Goal: Task Accomplishment & Management: Use online tool/utility

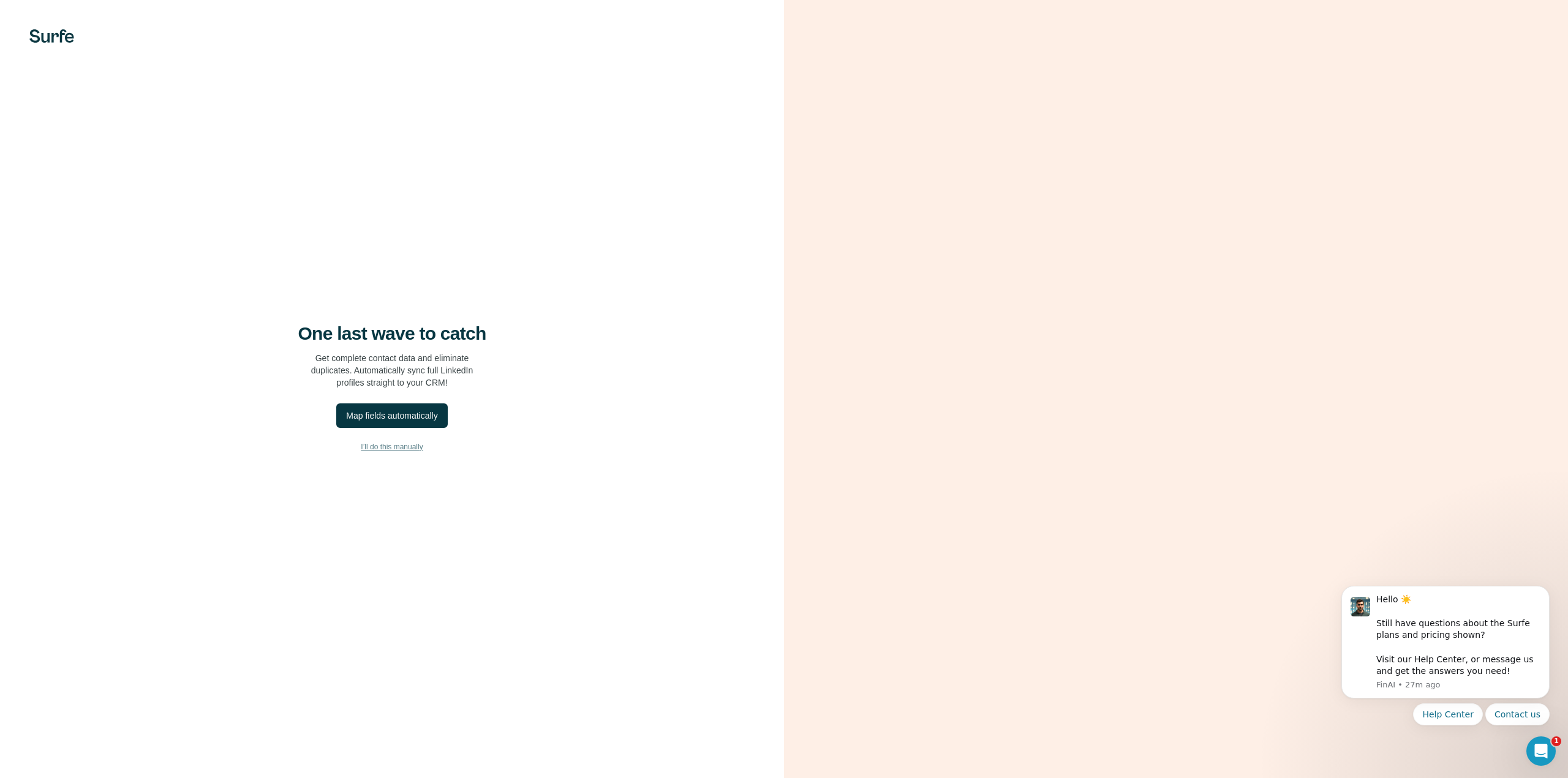
click at [393, 446] on span "I’ll do this manually" at bounding box center [392, 447] width 62 height 11
click at [406, 417] on div "Map fields automatically" at bounding box center [391, 415] width 91 height 12
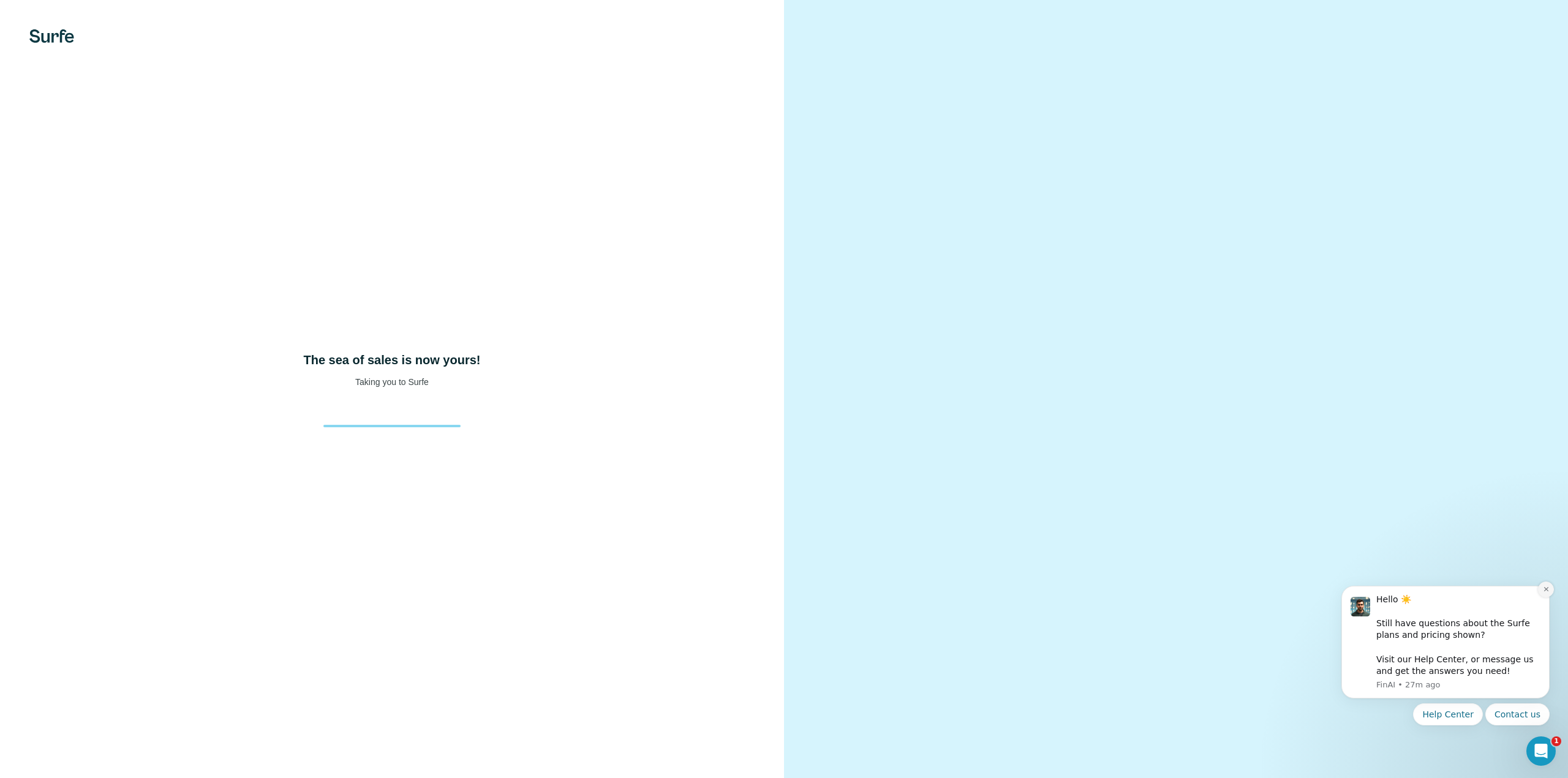
click at [1547, 589] on icon "Dismiss notification" at bounding box center [1545, 589] width 7 height 7
